Goal: Information Seeking & Learning: Learn about a topic

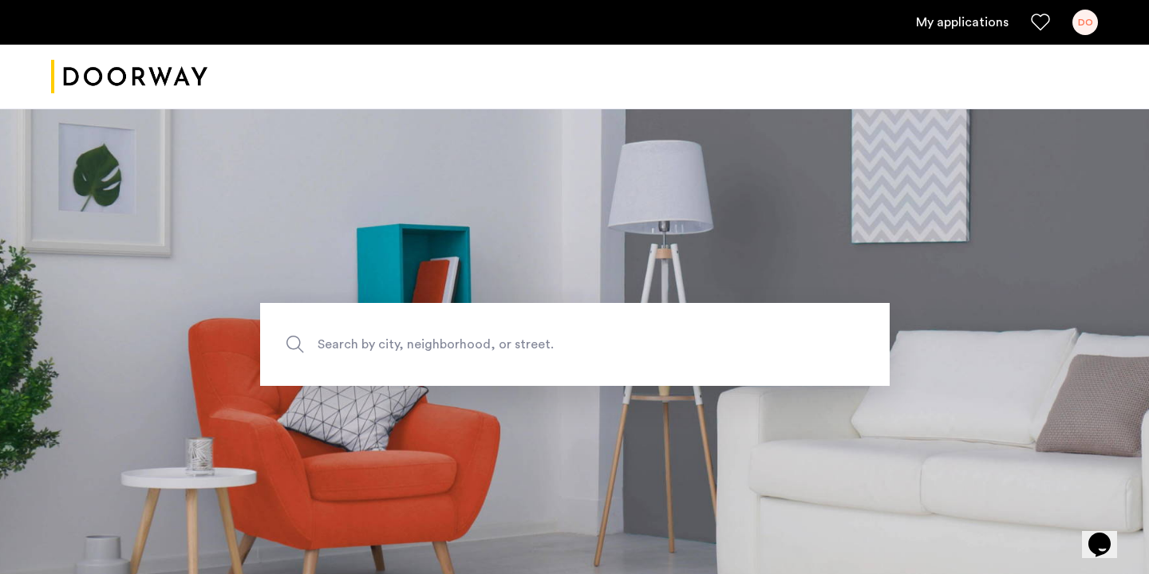
click at [968, 24] on link "My applications" at bounding box center [962, 22] width 93 height 19
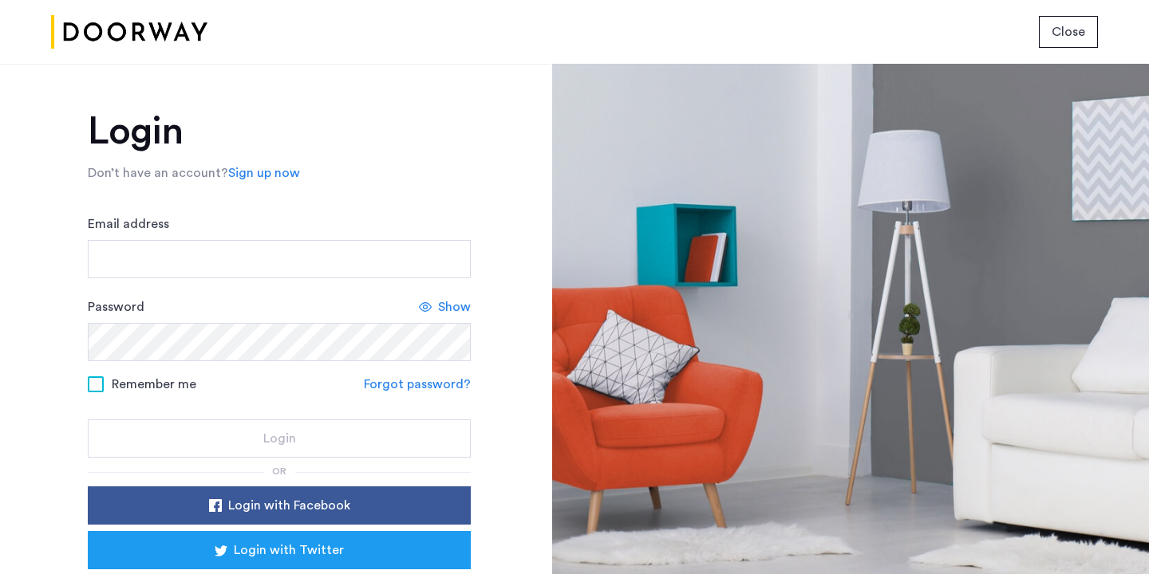
scroll to position [89, 0]
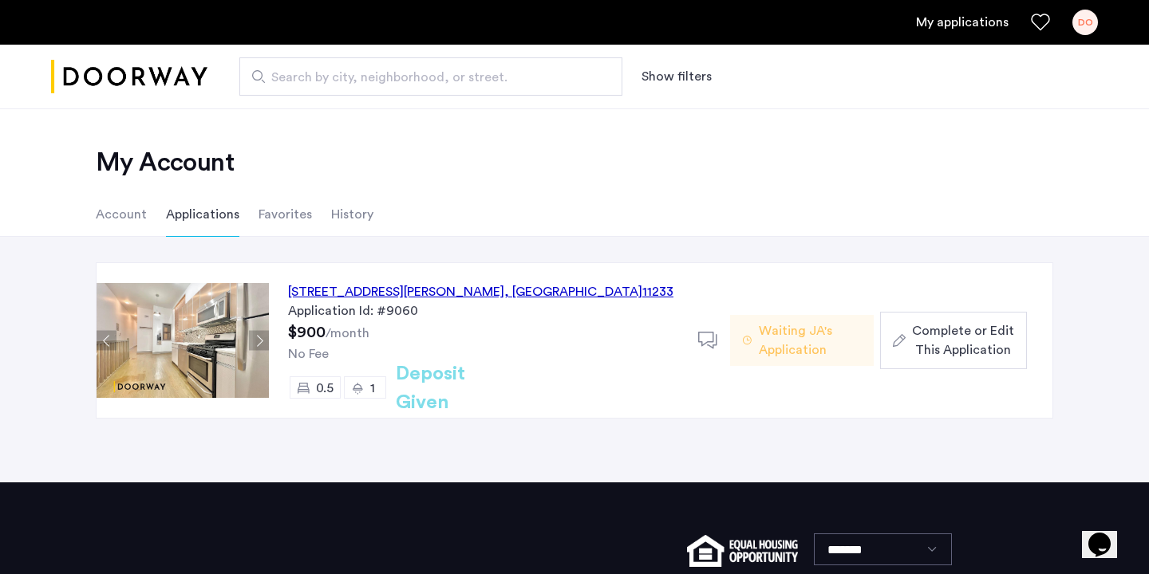
click at [425, 296] on div "140 Ralph Avenue, Unit 1LFR, Brooklyn , NY 11233" at bounding box center [480, 291] width 385 height 19
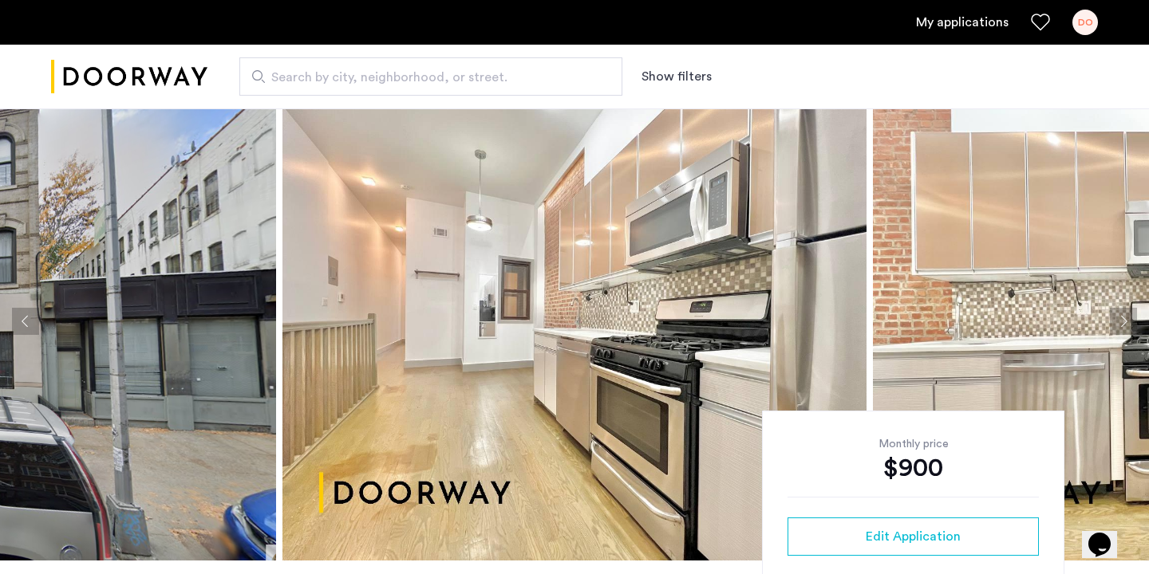
scroll to position [20, 0]
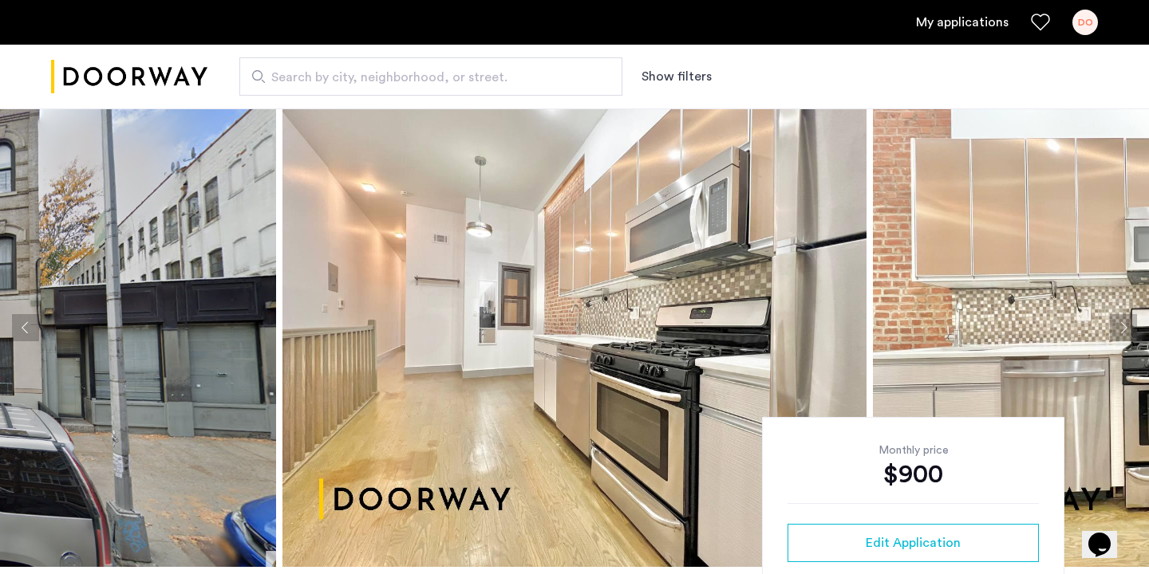
click at [1112, 304] on img at bounding box center [1165, 328] width 584 height 479
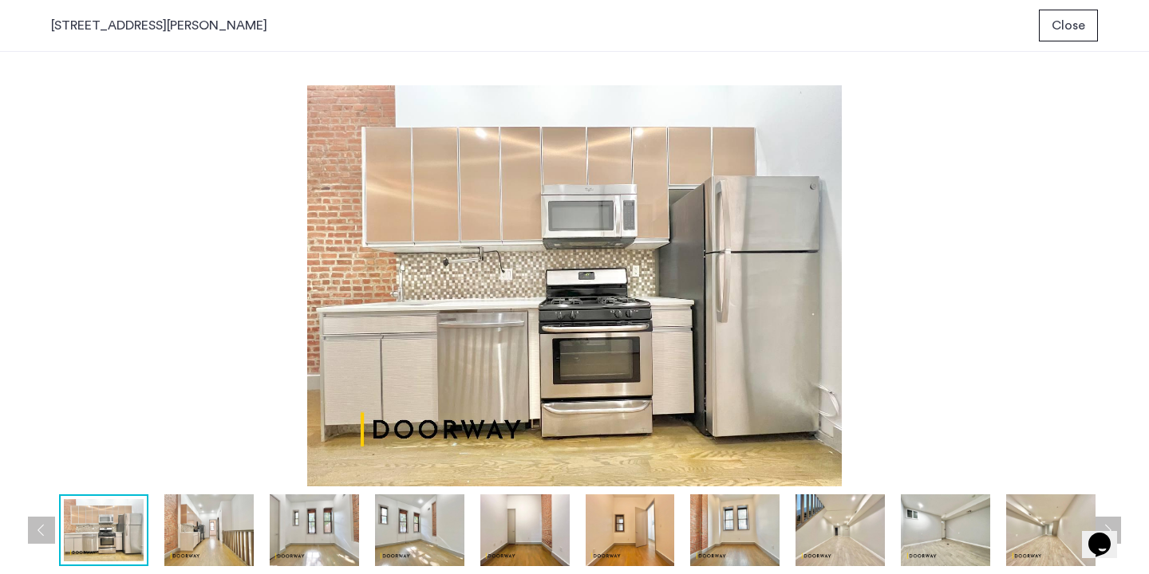
scroll to position [0, 0]
click at [215, 534] on img at bounding box center [208, 531] width 89 height 72
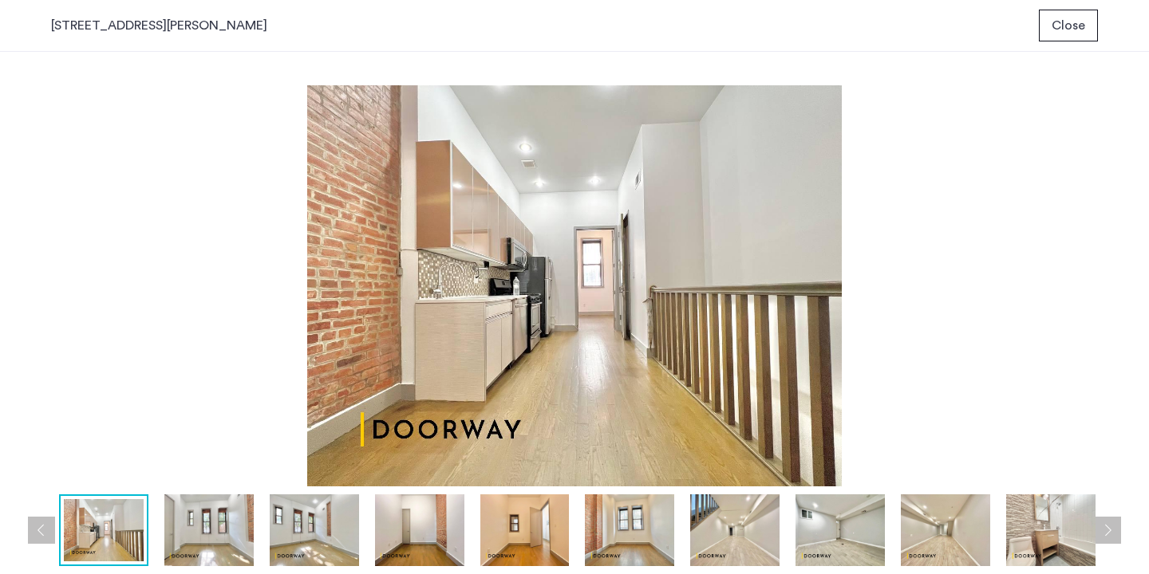
click at [112, 534] on img at bounding box center [104, 530] width 80 height 62
click at [254, 535] on div at bounding box center [525, 531] width 1371 height 72
click at [549, 536] on img at bounding box center [524, 531] width 89 height 72
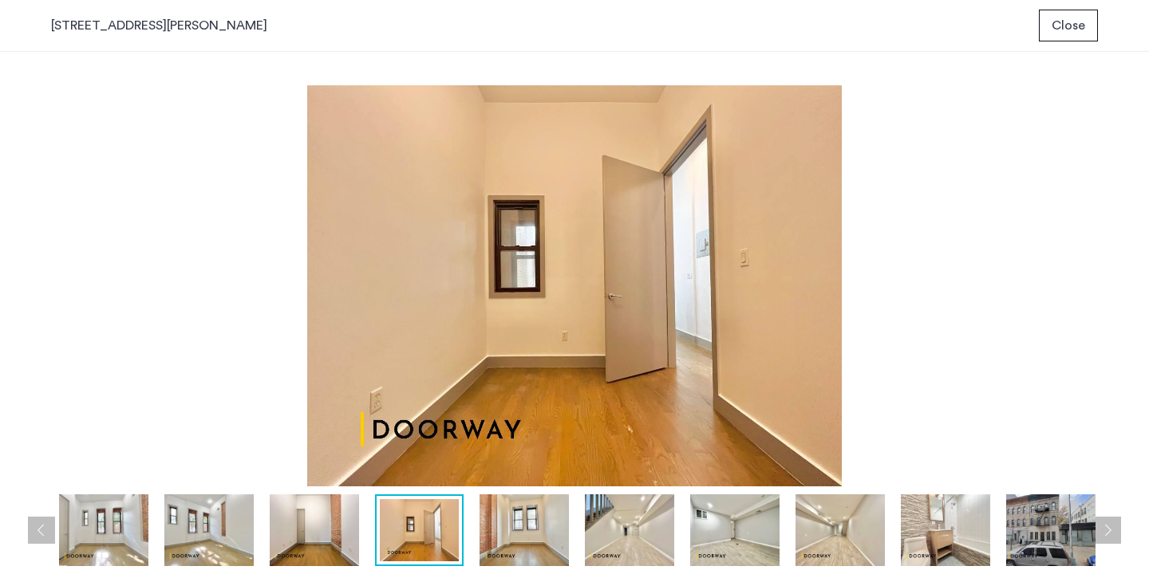
click at [665, 527] on img at bounding box center [629, 531] width 89 height 72
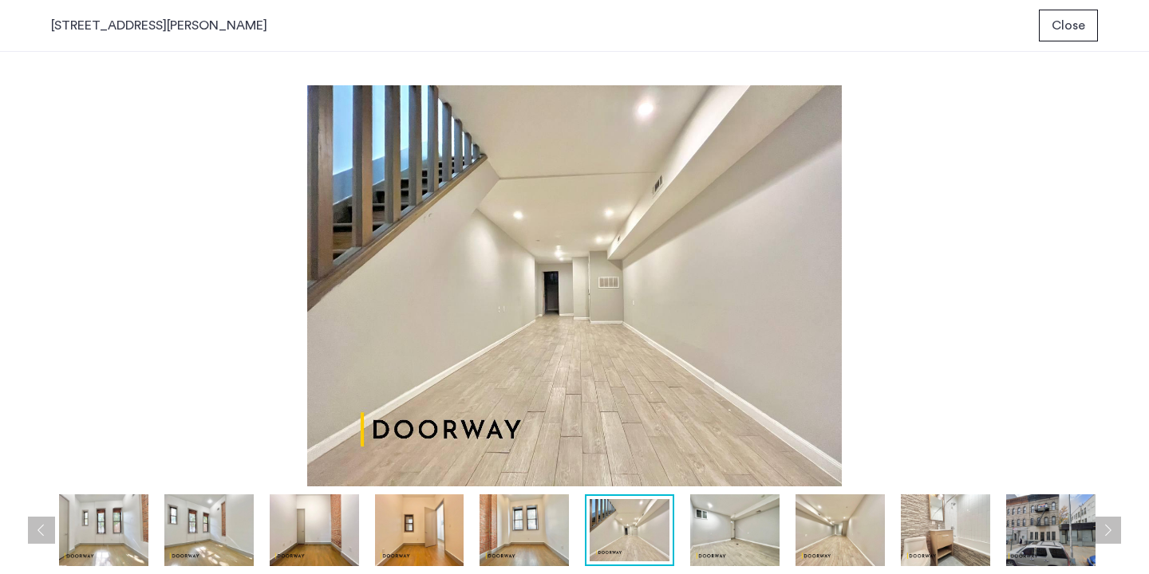
click at [665, 527] on img at bounding box center [630, 530] width 80 height 62
click at [728, 527] on img at bounding box center [734, 531] width 89 height 72
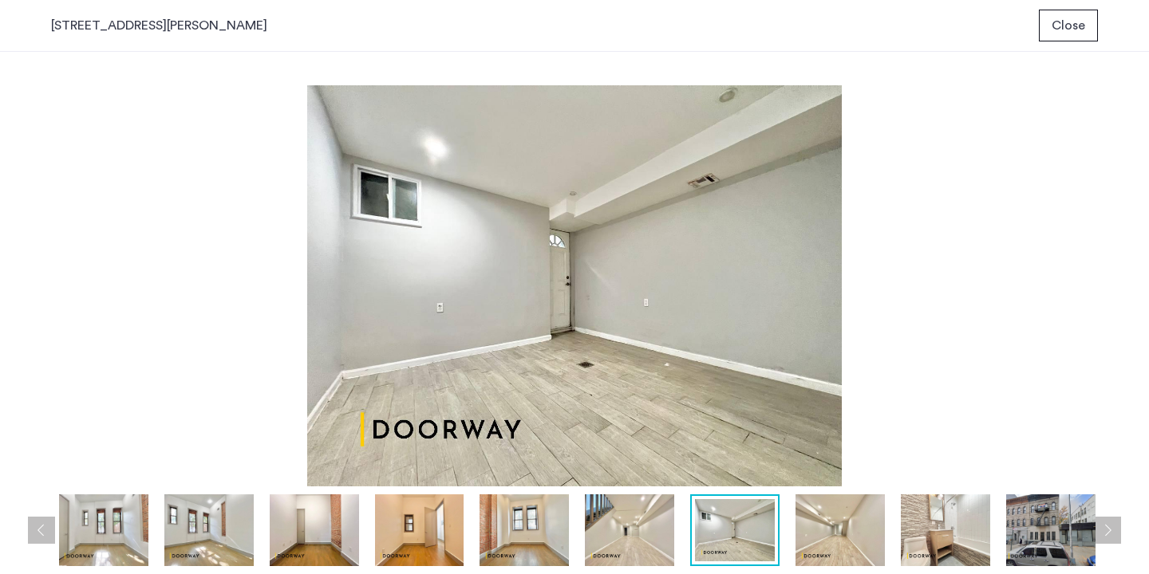
click at [747, 536] on img at bounding box center [735, 530] width 80 height 62
click at [812, 543] on img at bounding box center [839, 531] width 89 height 72
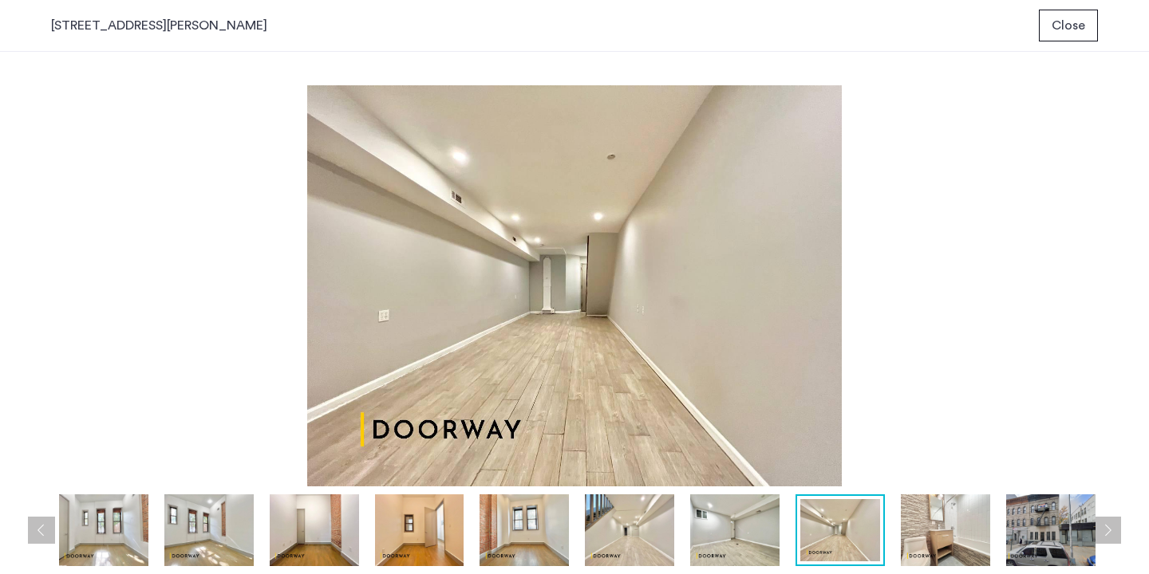
click at [894, 544] on div at bounding box center [420, 531] width 1371 height 72
click at [1071, 26] on span "Close" at bounding box center [1068, 25] width 34 height 19
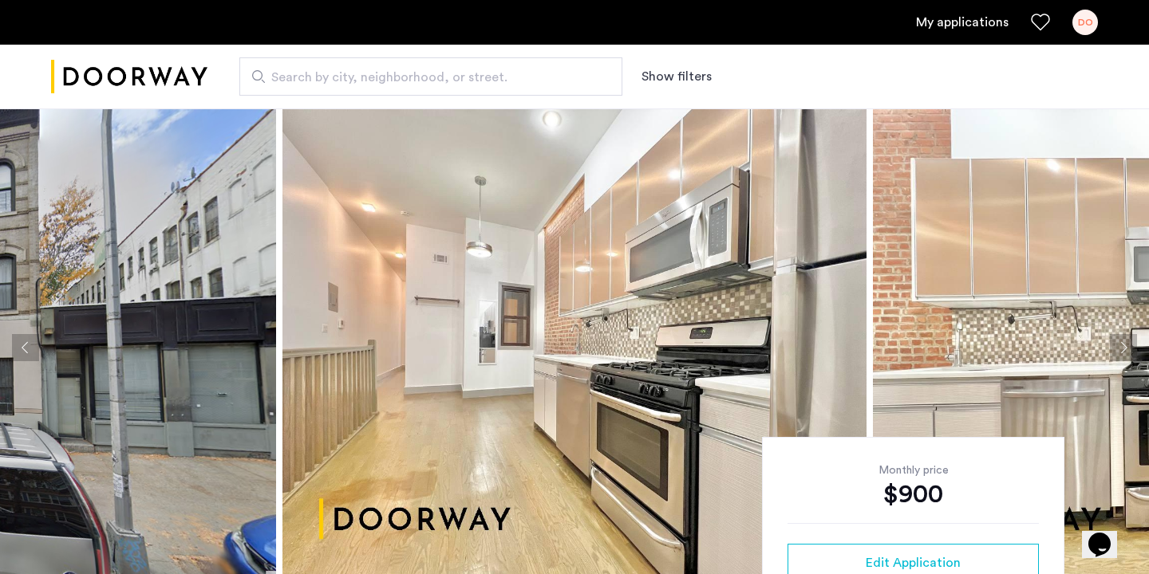
click at [1114, 348] on button "Next apartment" at bounding box center [1123, 347] width 27 height 27
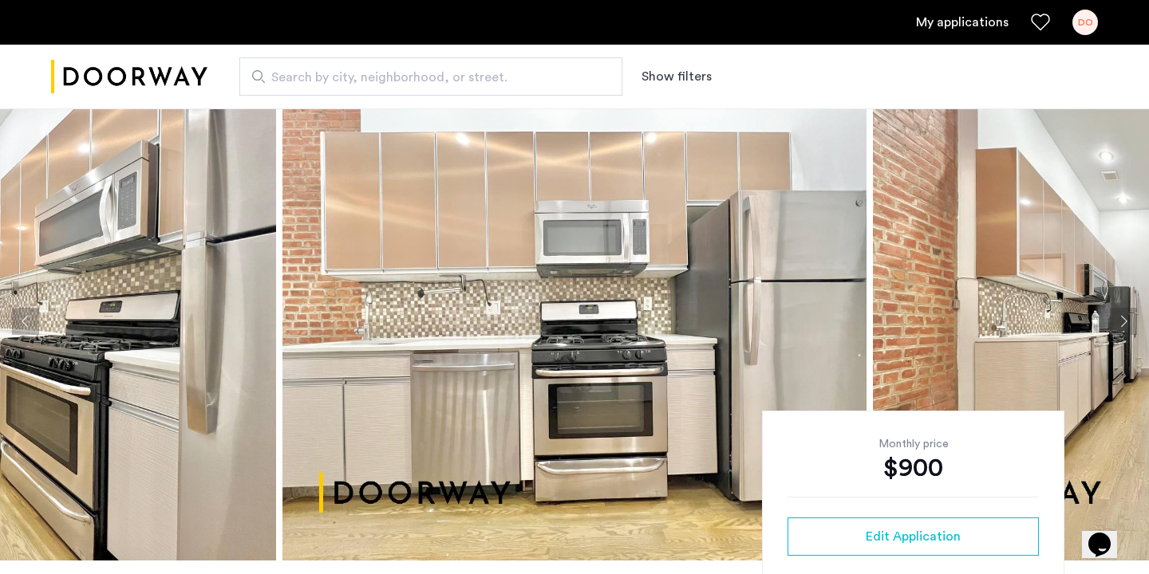
scroll to position [28, 0]
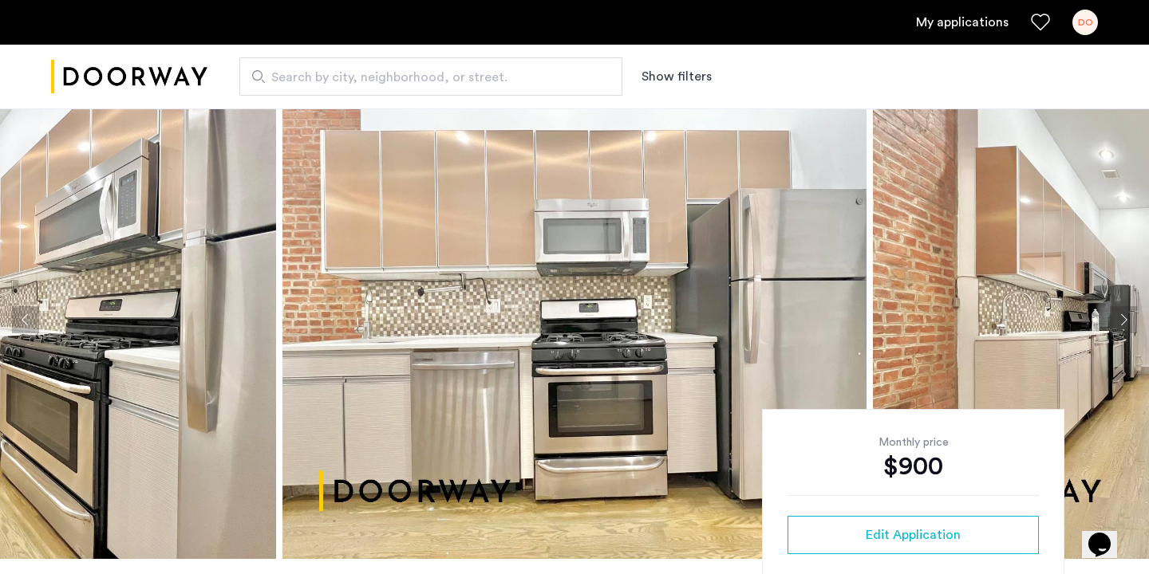
click at [1123, 324] on button "Next apartment" at bounding box center [1123, 319] width 27 height 27
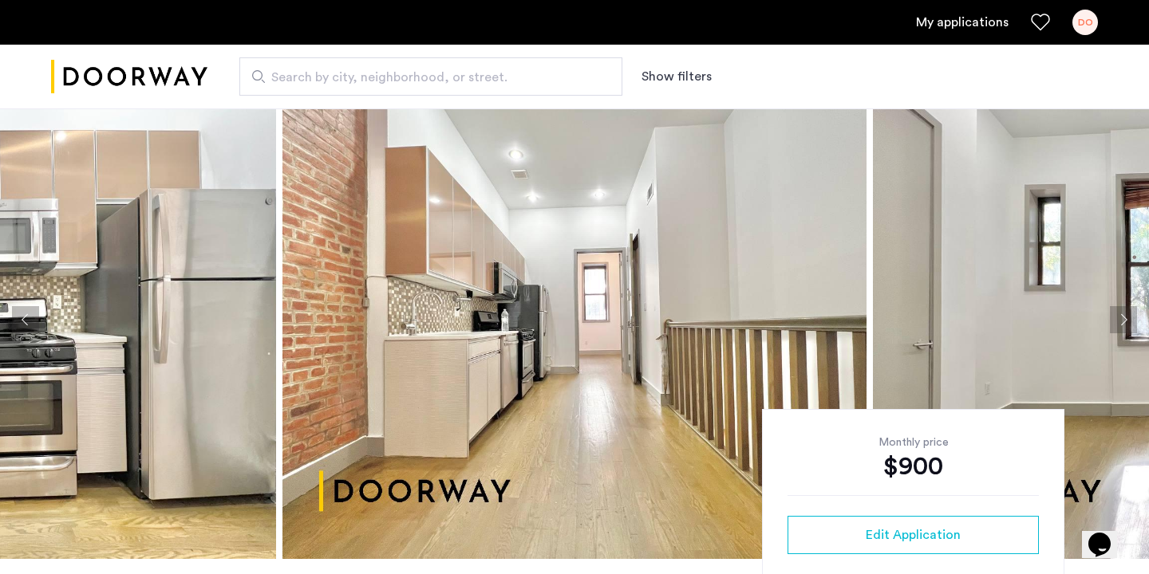
click at [31, 312] on button "Previous apartment" at bounding box center [25, 319] width 27 height 27
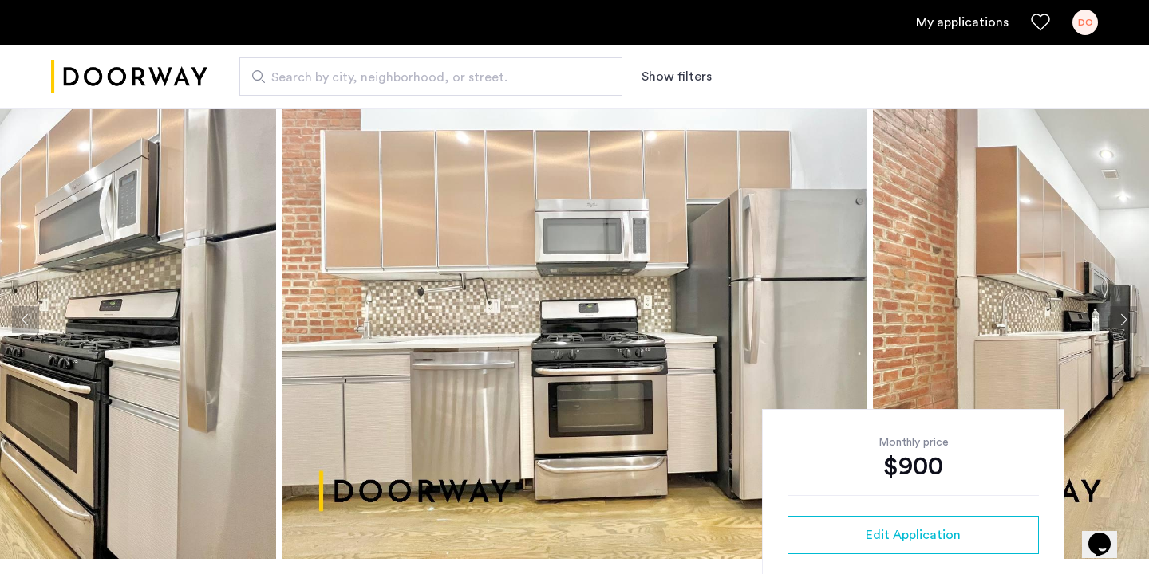
click at [31, 312] on button "Previous apartment" at bounding box center [25, 319] width 27 height 27
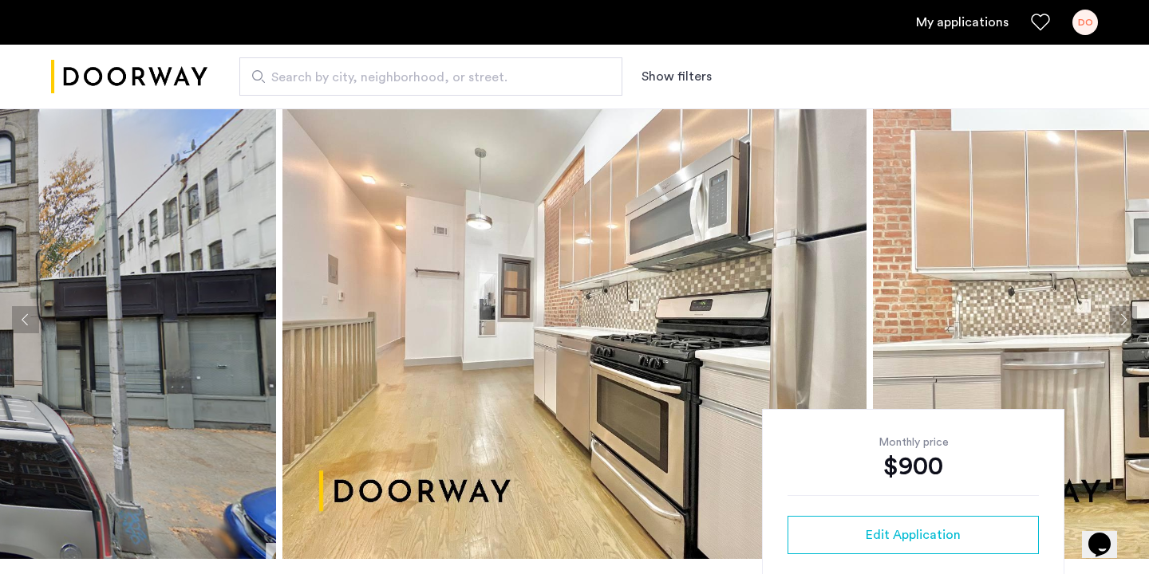
click at [1110, 314] on button "Next apartment" at bounding box center [1123, 319] width 27 height 27
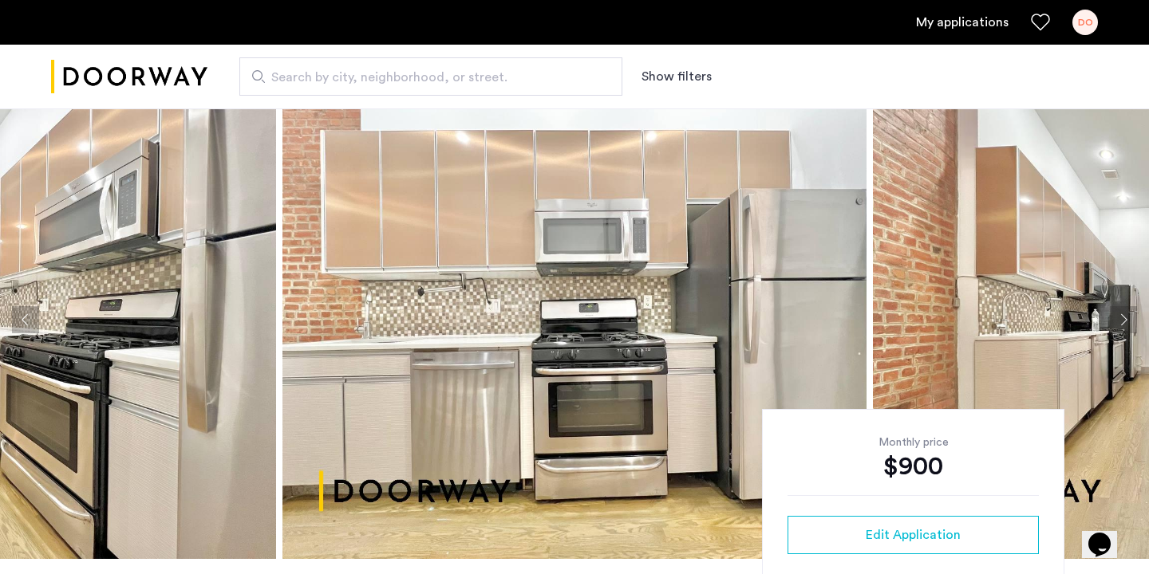
click at [1110, 315] on button "Next apartment" at bounding box center [1123, 319] width 27 height 27
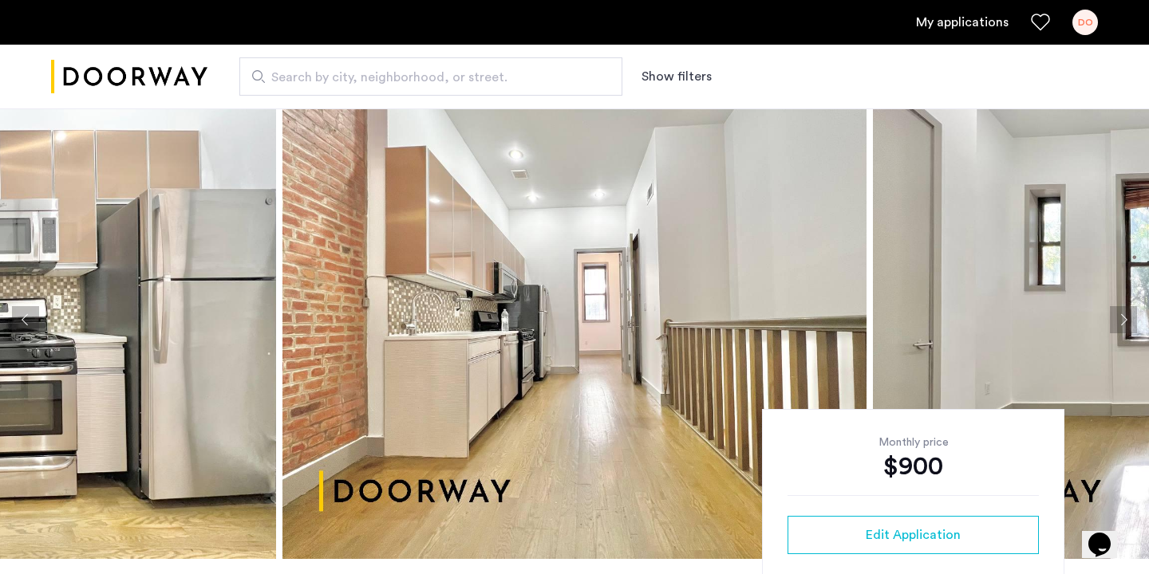
click at [1110, 315] on button "Next apartment" at bounding box center [1123, 319] width 27 height 27
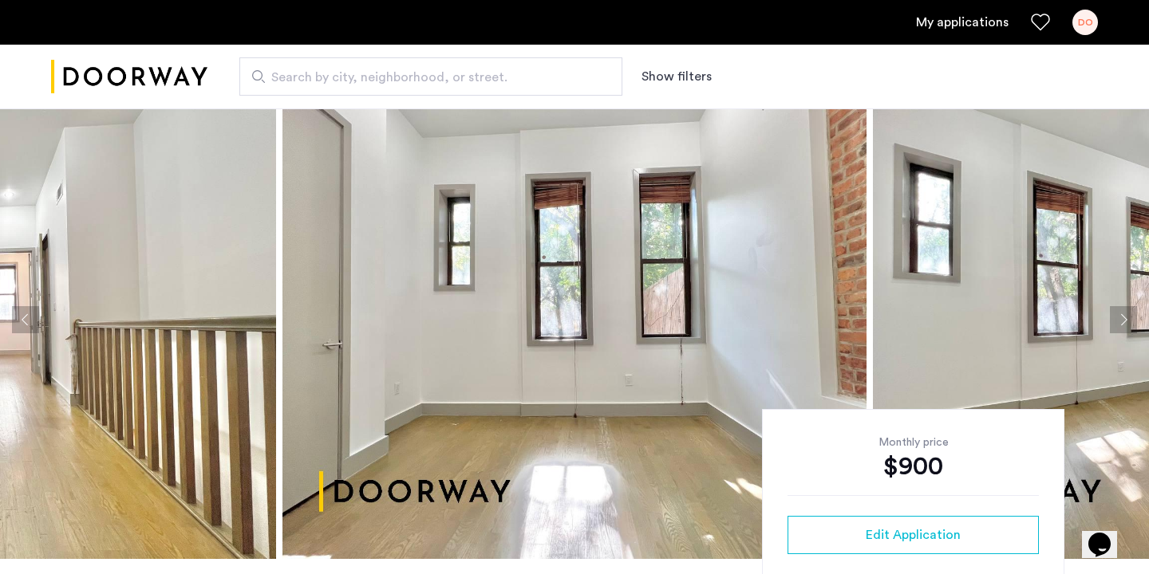
click at [1110, 315] on button "Next apartment" at bounding box center [1123, 319] width 27 height 27
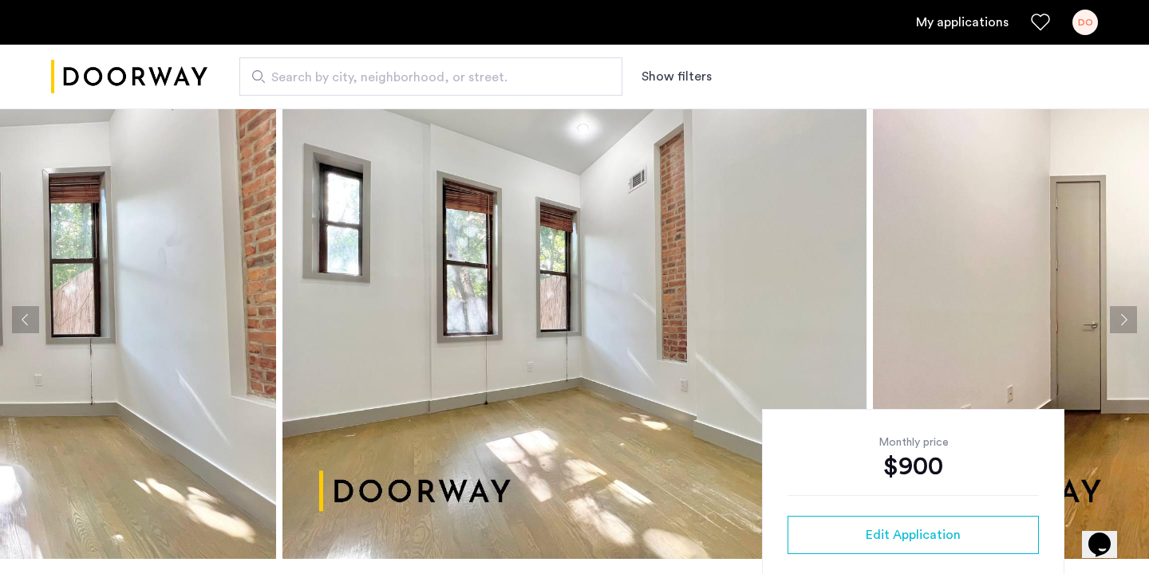
click at [1110, 315] on button "Next apartment" at bounding box center [1123, 319] width 27 height 27
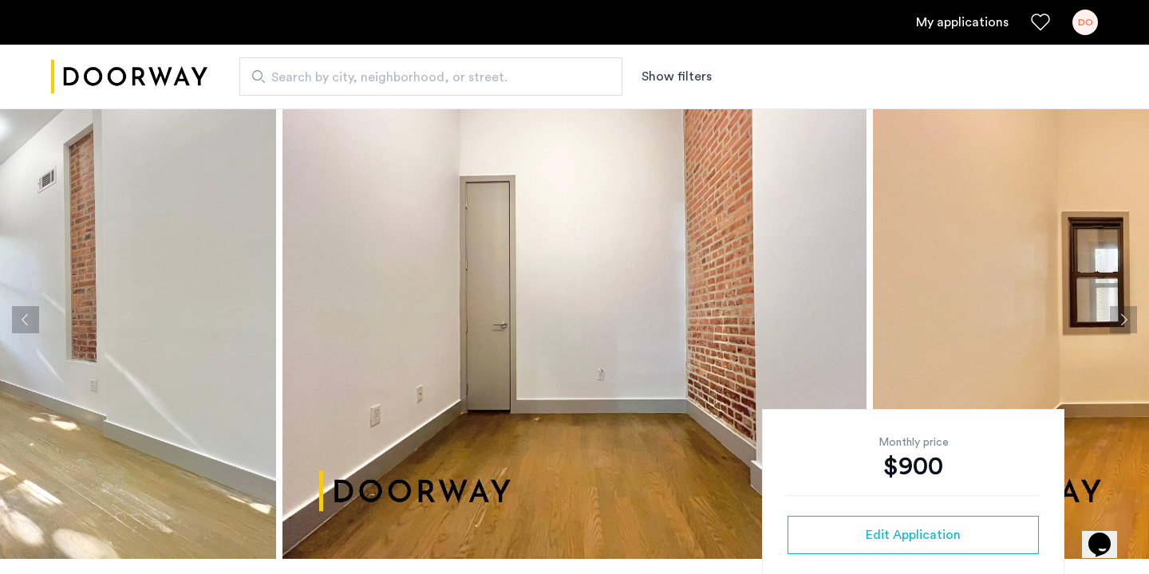
click at [1110, 315] on button "Next apartment" at bounding box center [1123, 319] width 27 height 27
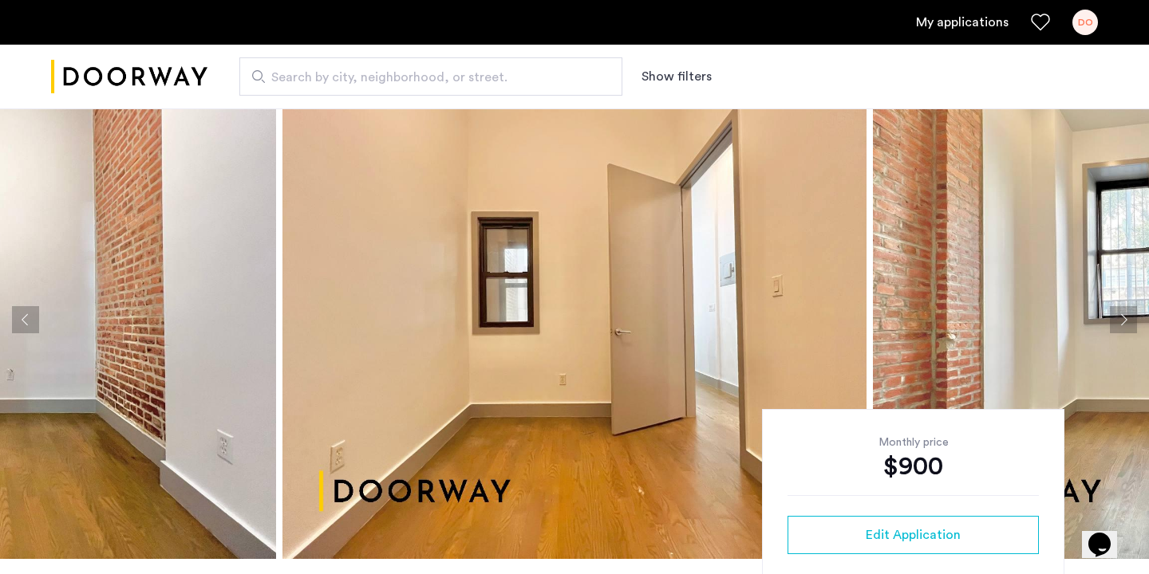
click at [1110, 315] on button "Next apartment" at bounding box center [1123, 319] width 27 height 27
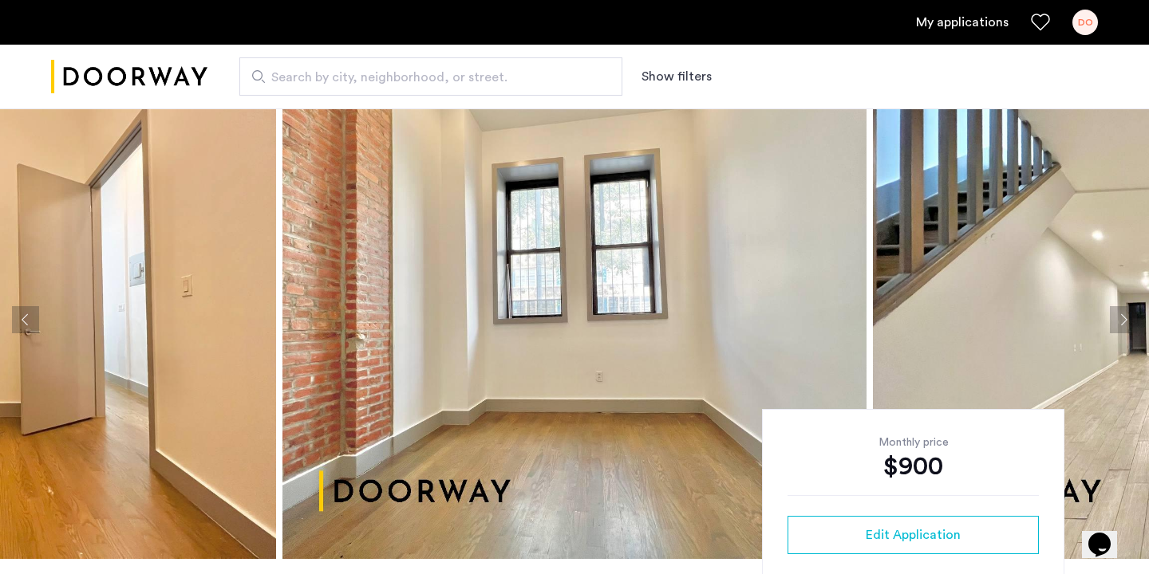
click at [1110, 315] on button "Next apartment" at bounding box center [1123, 319] width 27 height 27
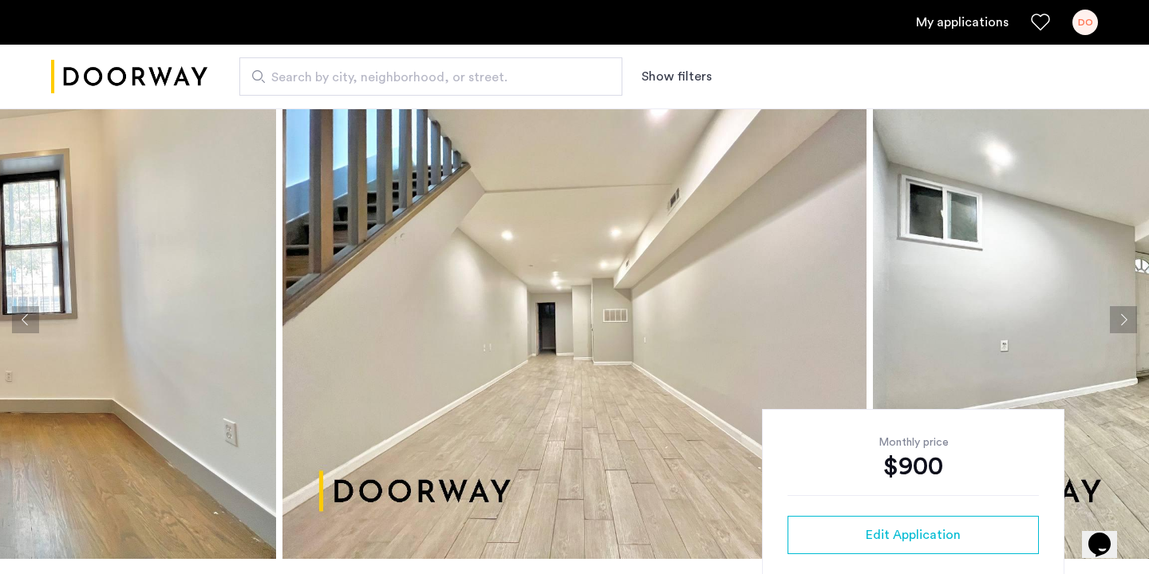
click at [1110, 315] on button "Next apartment" at bounding box center [1123, 319] width 27 height 27
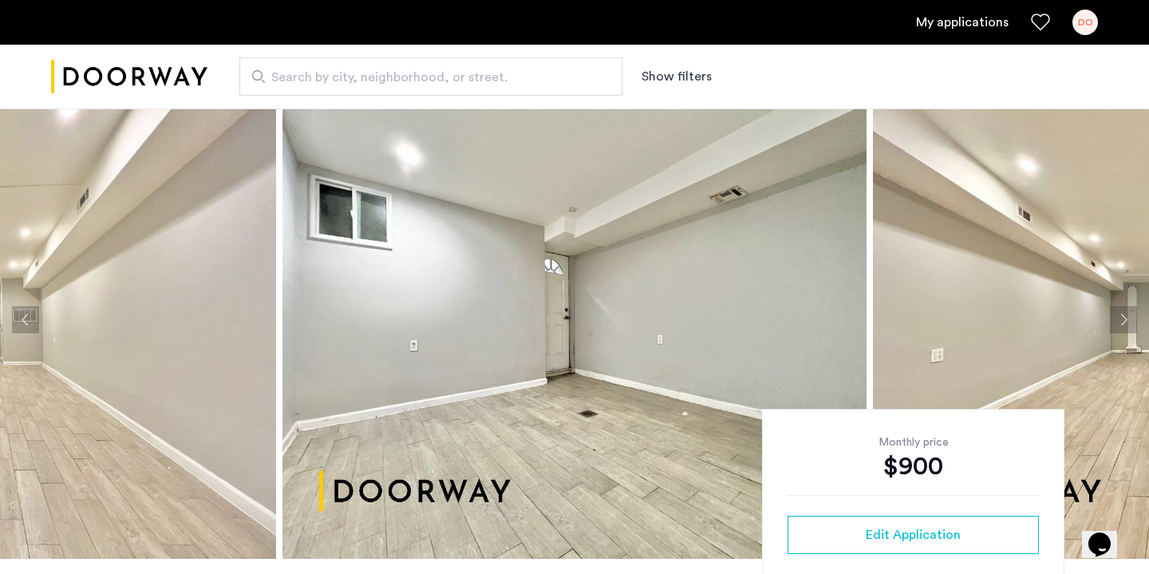
click at [1110, 315] on button "Next apartment" at bounding box center [1123, 319] width 27 height 27
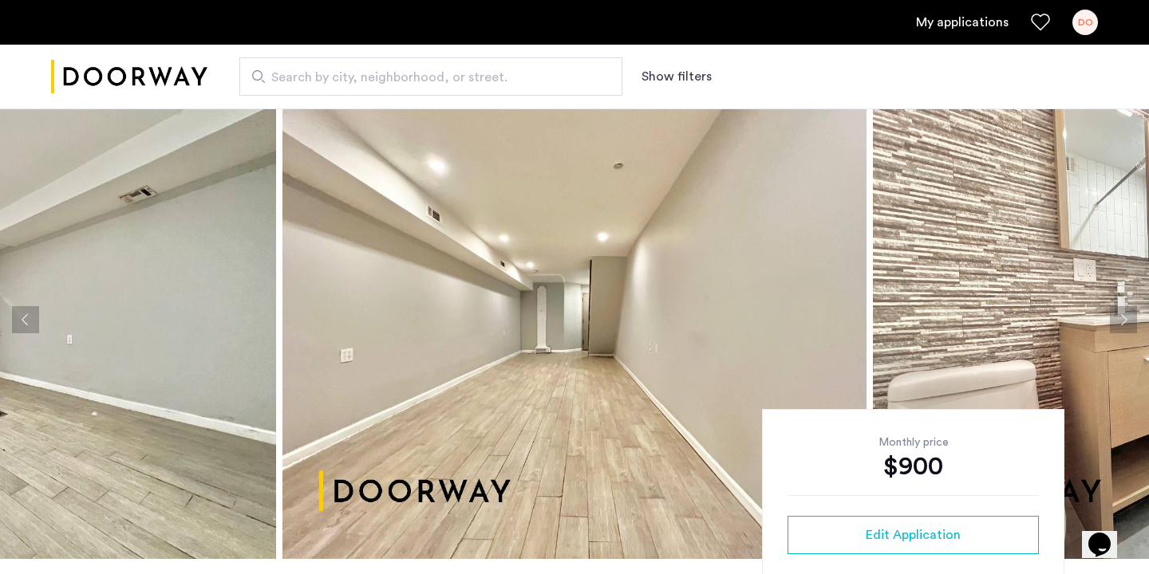
click at [1110, 315] on button "Next apartment" at bounding box center [1123, 319] width 27 height 27
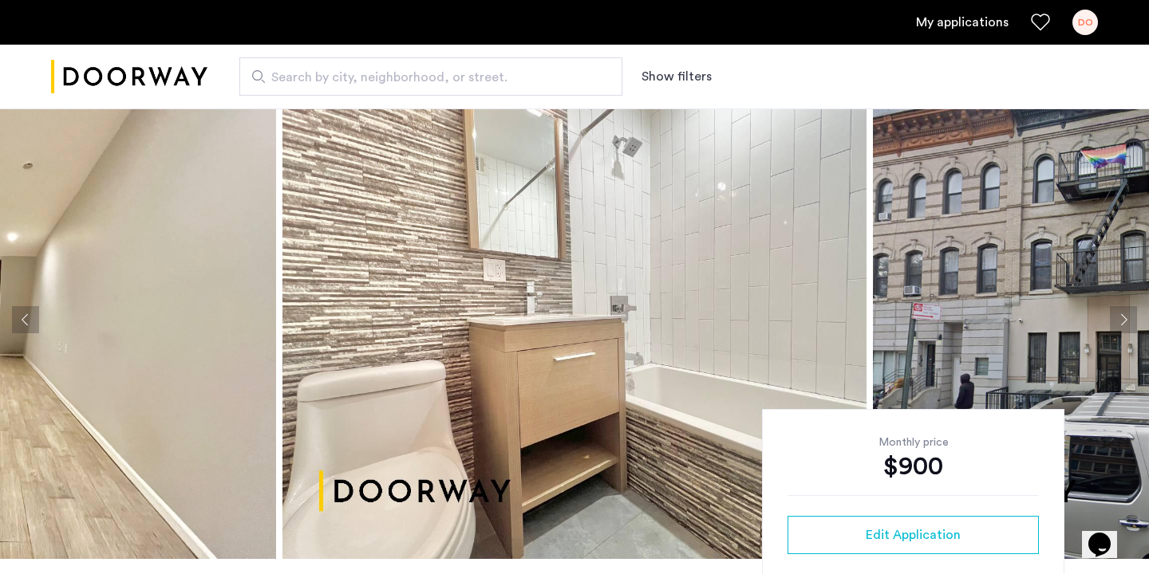
click at [1110, 315] on button "Next apartment" at bounding box center [1123, 319] width 27 height 27
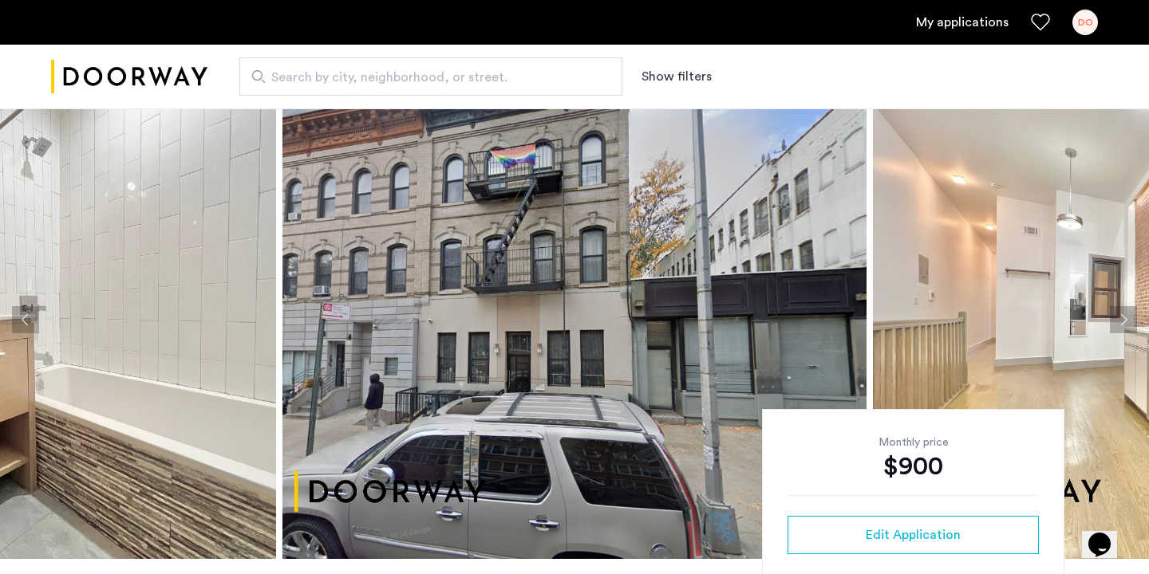
click at [1110, 315] on button "Next apartment" at bounding box center [1123, 319] width 27 height 27
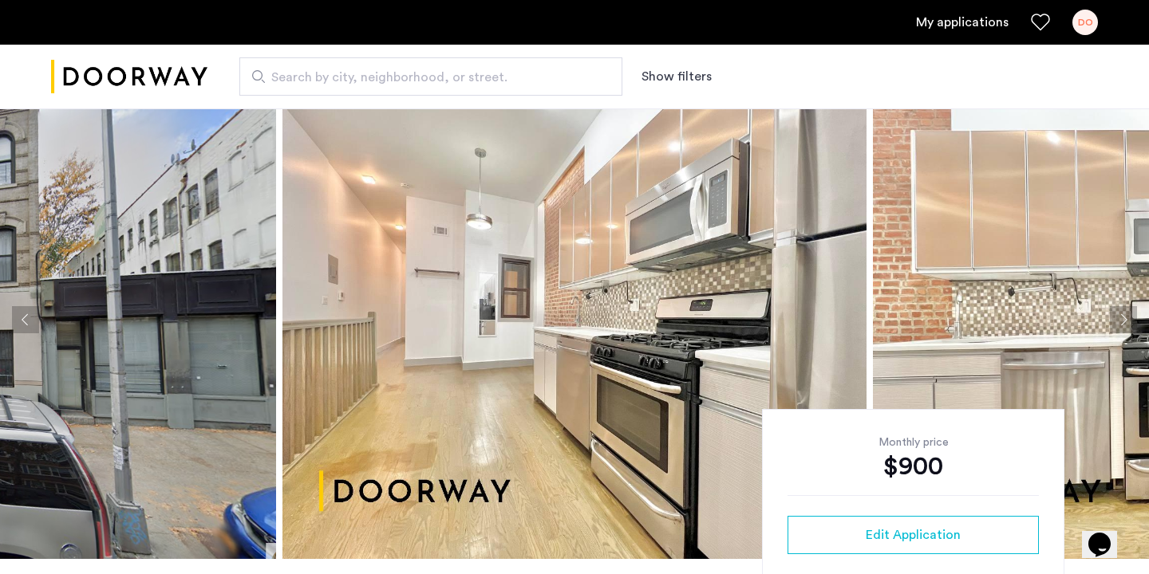
click at [1110, 315] on button "Next apartment" at bounding box center [1123, 319] width 27 height 27
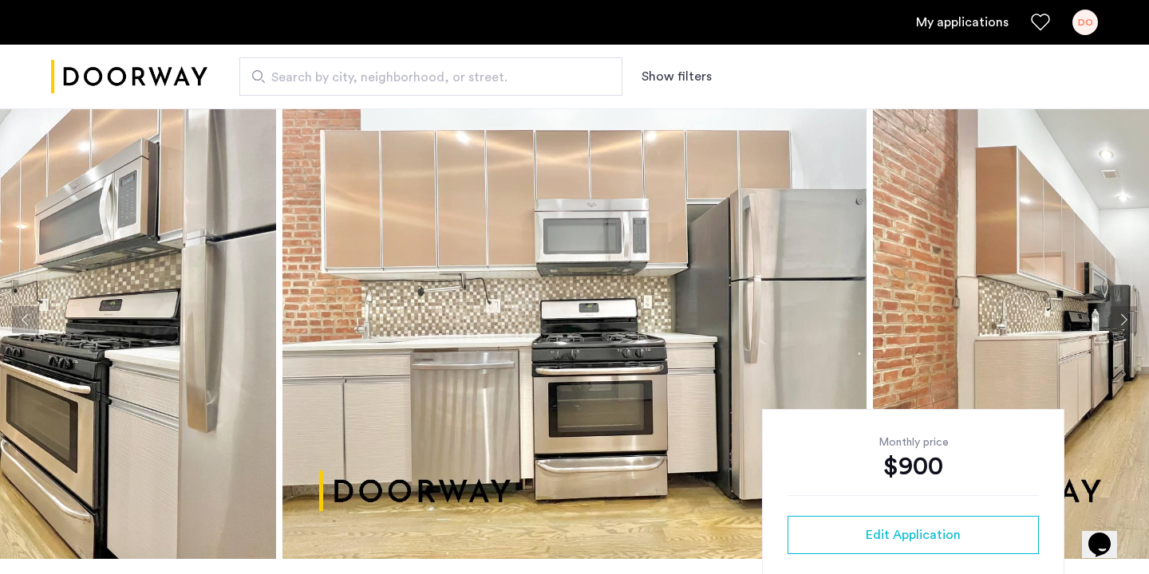
click at [20, 314] on button "Previous apartment" at bounding box center [25, 319] width 27 height 27
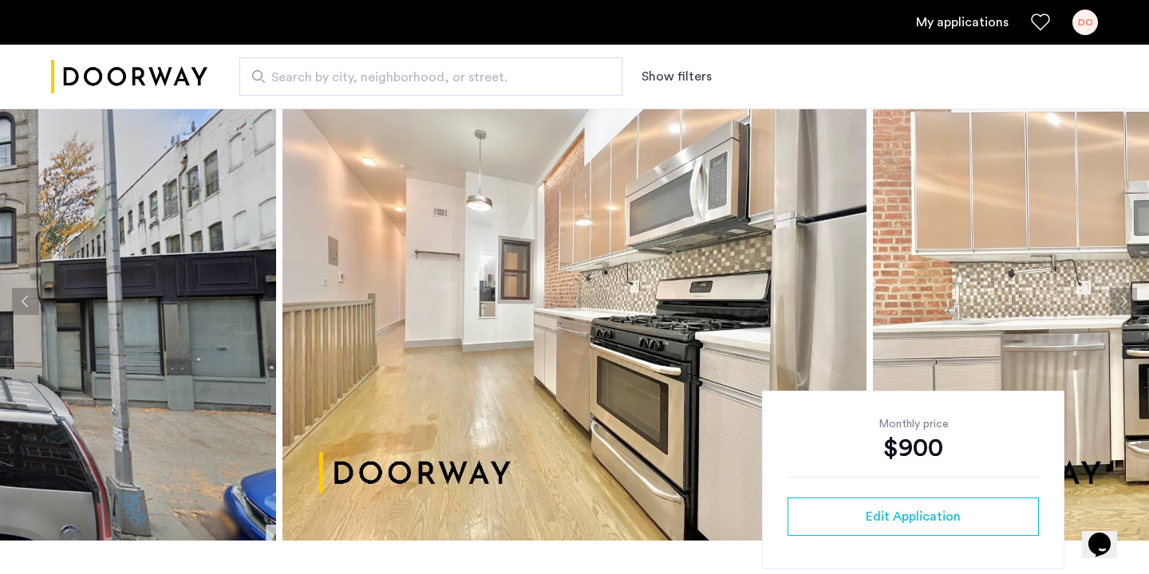
scroll to position [45, 0]
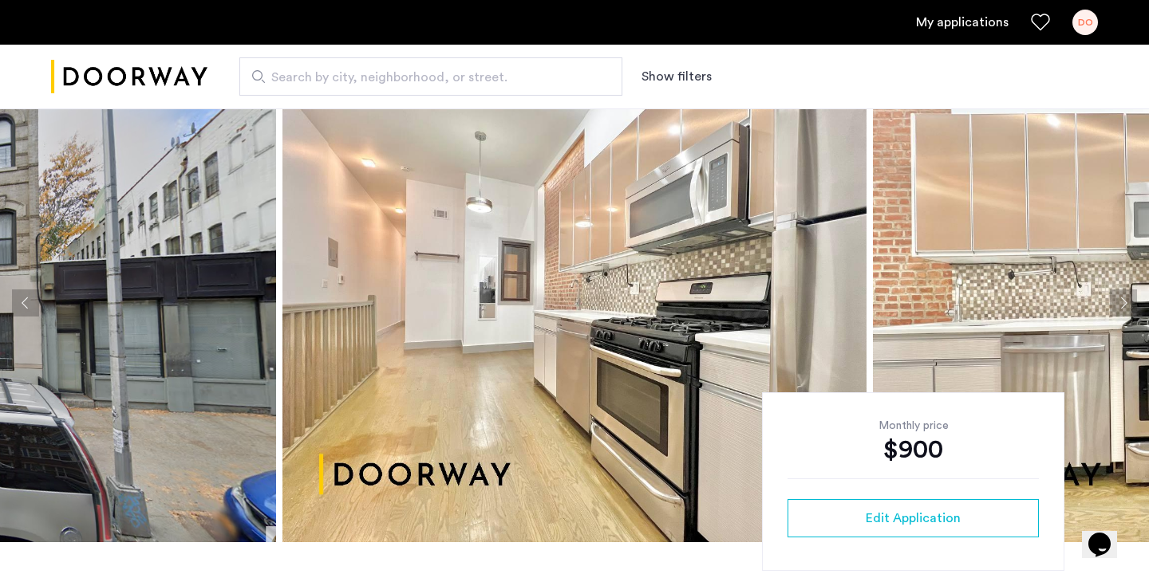
click at [1119, 310] on button "Next apartment" at bounding box center [1123, 303] width 27 height 27
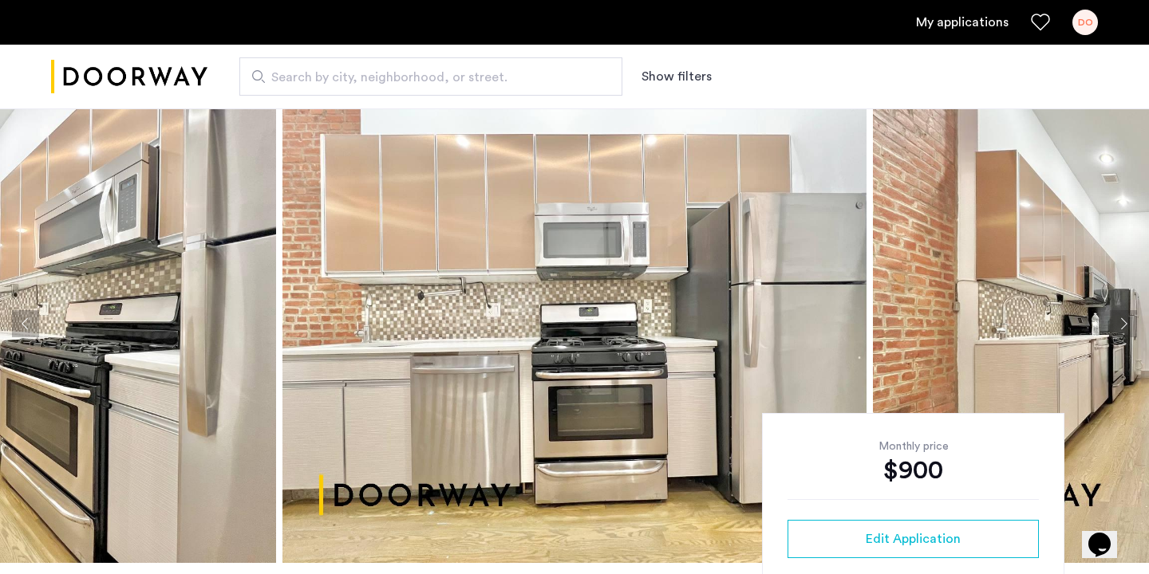
scroll to position [19, 0]
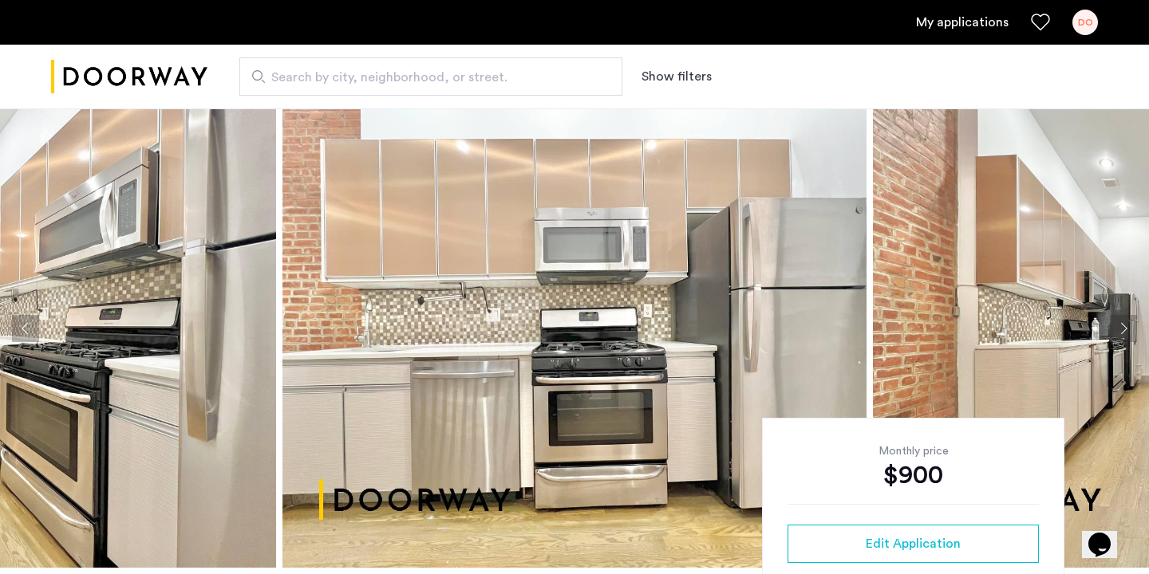
click at [1101, 325] on img at bounding box center [1165, 328] width 584 height 479
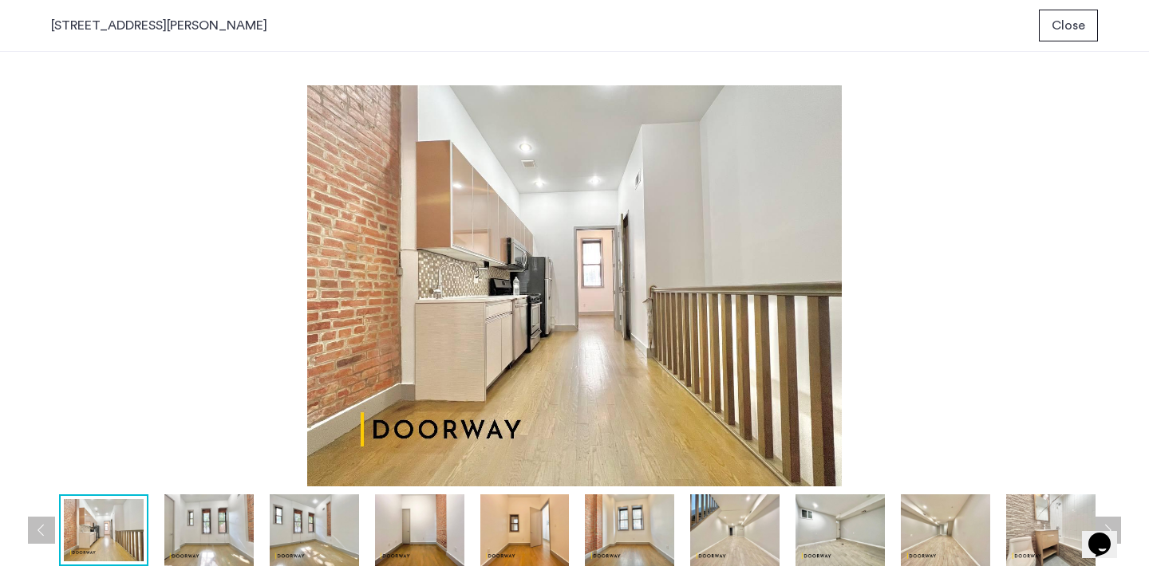
scroll to position [0, 0]
click at [1110, 326] on div "prev next prev next" at bounding box center [574, 313] width 1149 height 523
click at [1053, 26] on span "Close" at bounding box center [1068, 25] width 34 height 19
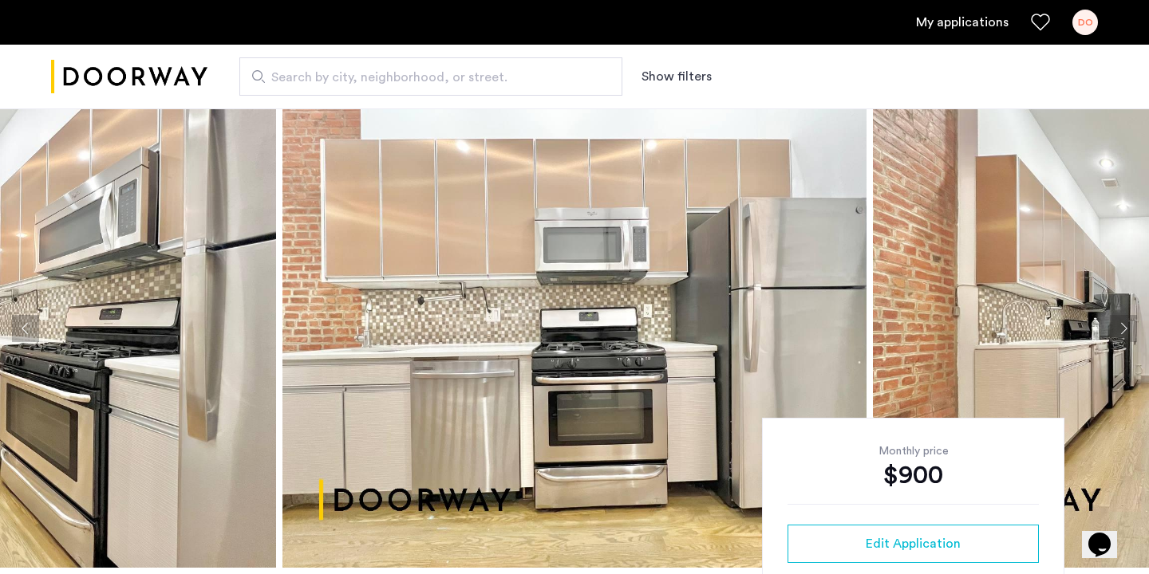
click at [1118, 337] on button "Next apartment" at bounding box center [1123, 328] width 27 height 27
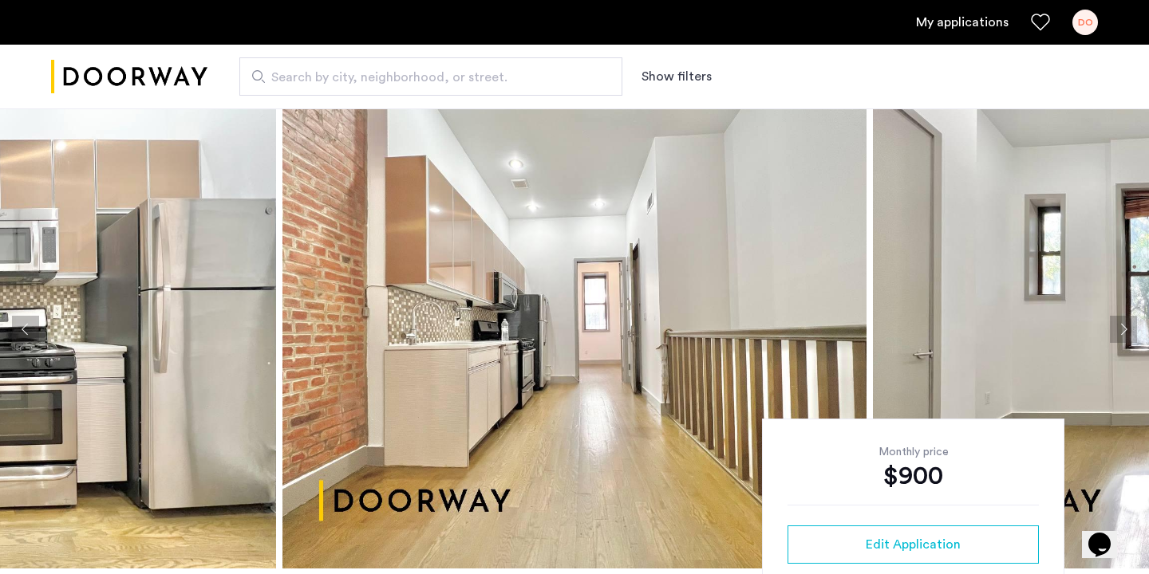
scroll to position [22, 0]
